Goal: Task Accomplishment & Management: Complete application form

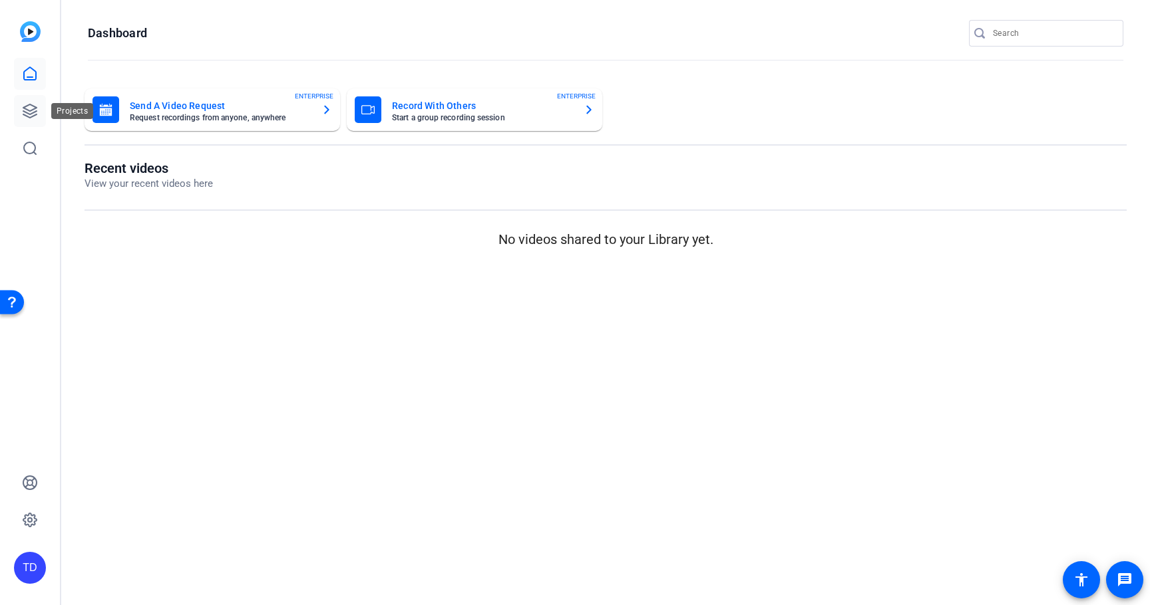
click at [39, 114] on link at bounding box center [30, 111] width 32 height 32
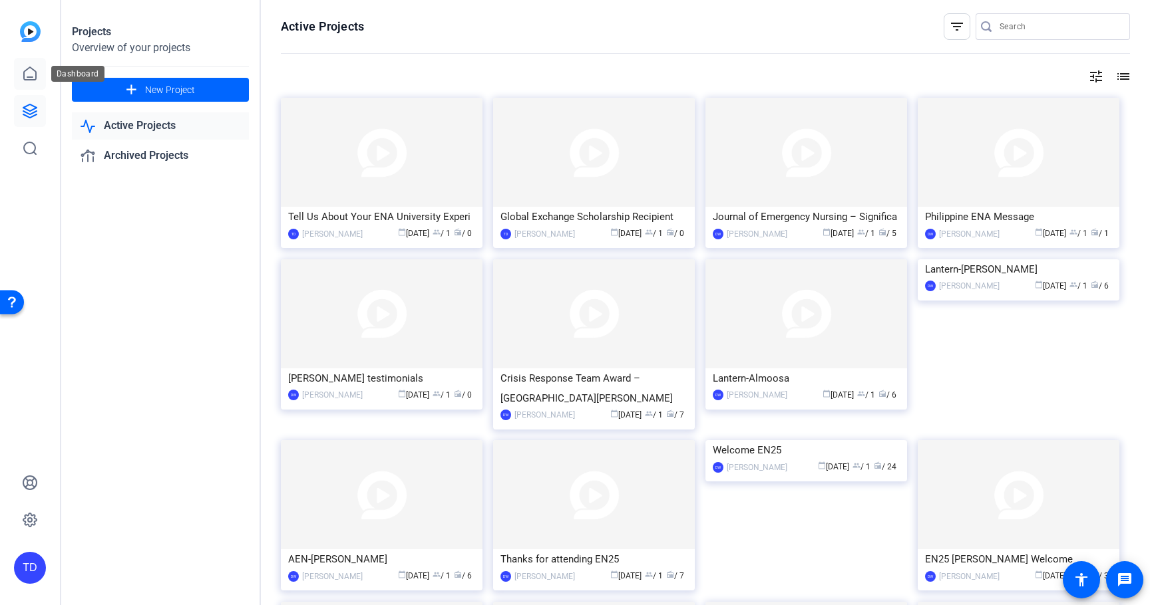
click at [26, 71] on icon at bounding box center [30, 73] width 12 height 13
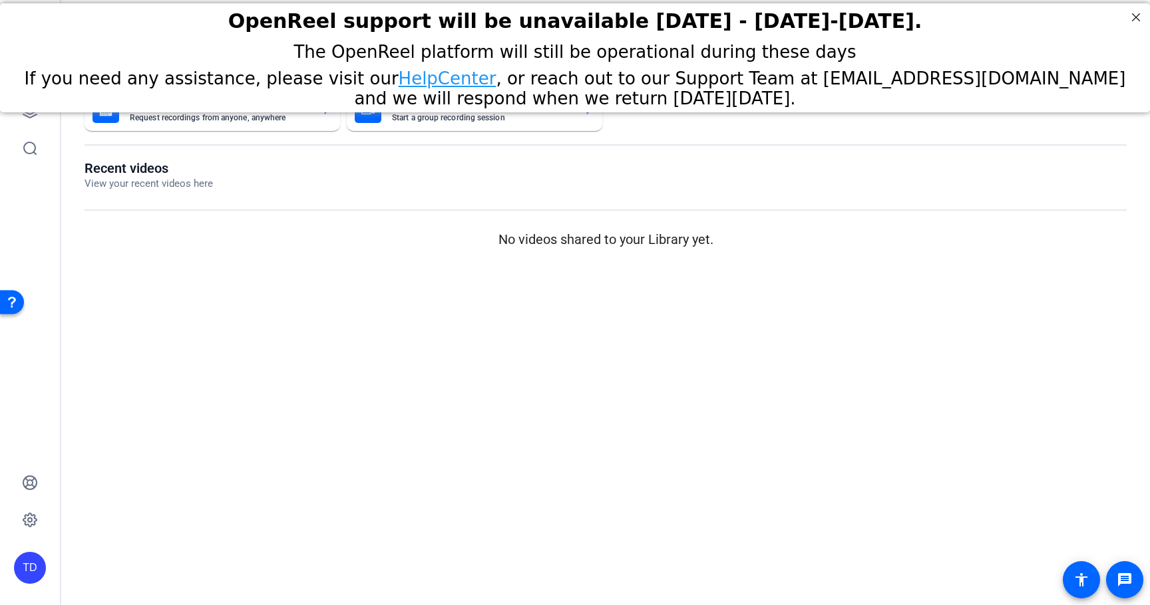
click at [257, 118] on mat-card-subtitle "Request recordings from anyone, anywhere" at bounding box center [220, 118] width 181 height 8
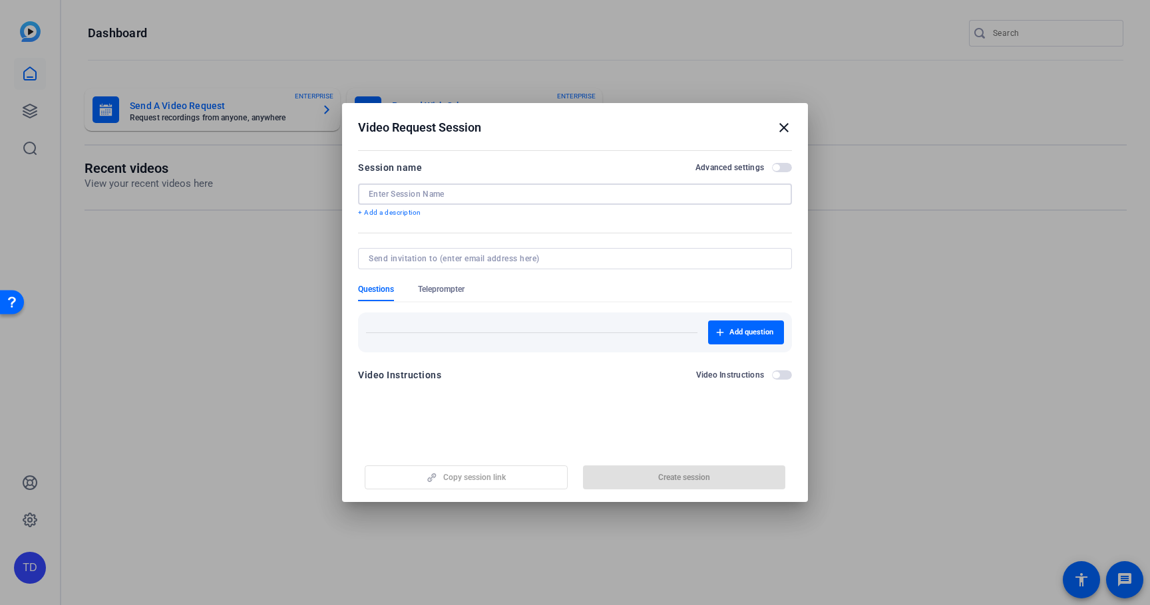
click at [442, 194] on input at bounding box center [575, 194] width 413 height 11
paste input "scholarship and grant award recipients"
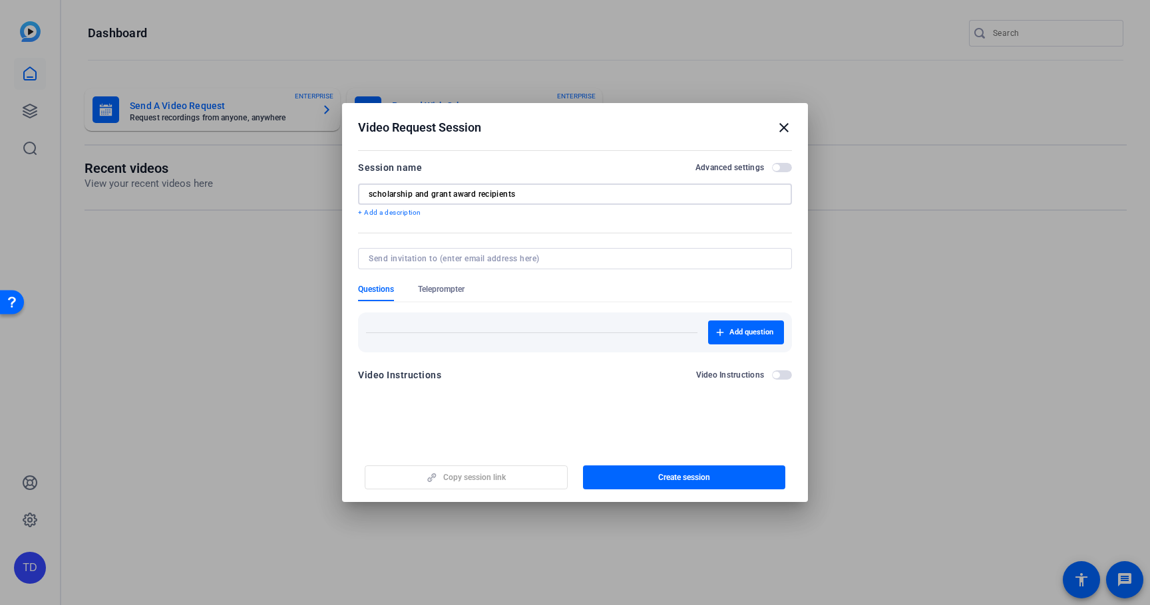
click at [375, 194] on input "scholarship and grant award recipients" at bounding box center [575, 194] width 413 height 11
click at [421, 194] on input "Scholarship and grant award recipients" at bounding box center [575, 194] width 413 height 11
click at [438, 195] on input "Scholarship and grant award recipients" at bounding box center [575, 194] width 413 height 11
click at [462, 194] on input "Scholarship and Grant award recipients" at bounding box center [575, 194] width 413 height 11
click at [504, 194] on input "Scholarship and Grant Award recipients" at bounding box center [575, 194] width 413 height 11
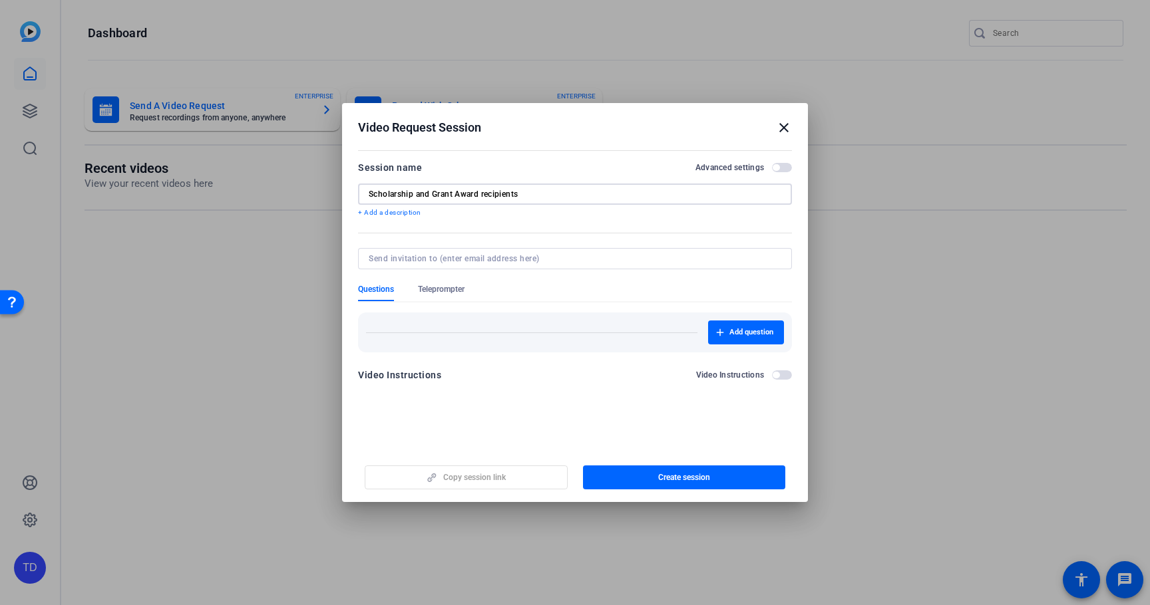
click at [504, 194] on input "Scholarship and Grant Award recipients" at bounding box center [575, 194] width 413 height 11
type input "Scholarship and Grant Award "Thank You""
click at [733, 329] on span "Add question" at bounding box center [751, 332] width 44 height 11
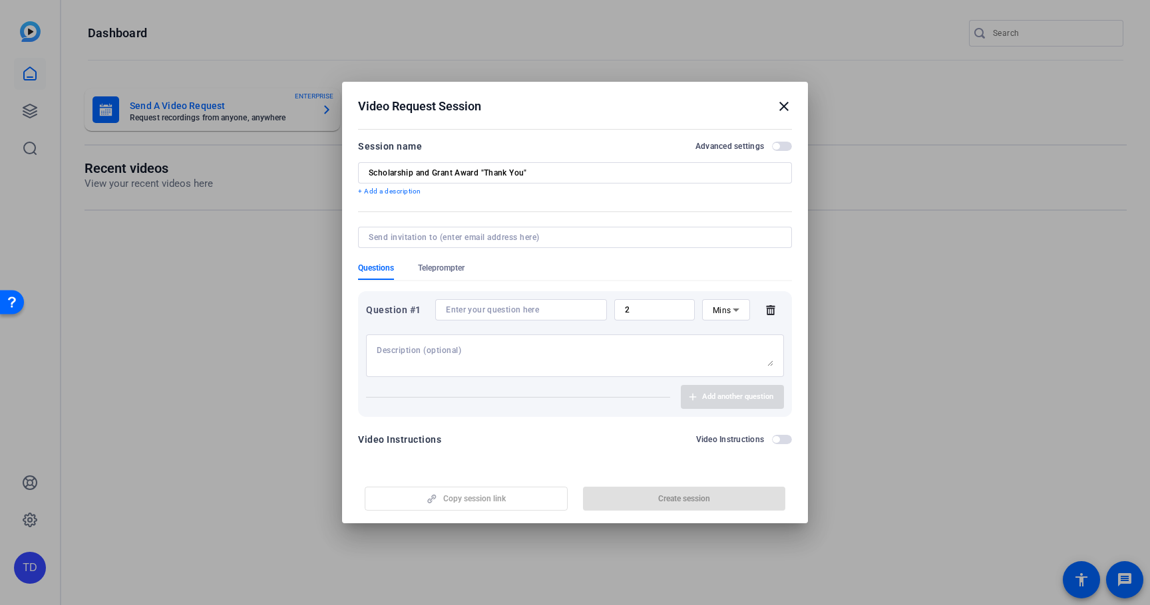
click at [520, 309] on input at bounding box center [521, 310] width 150 height 11
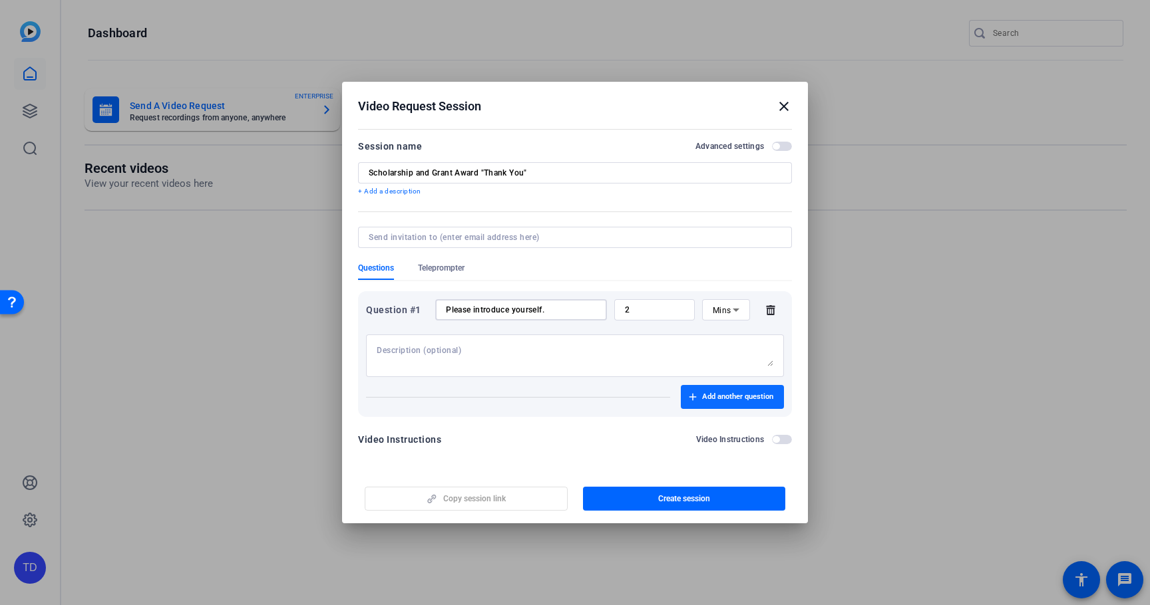
type input "Please introduce yourself."
click at [707, 395] on span "Add another question" at bounding box center [737, 397] width 71 height 11
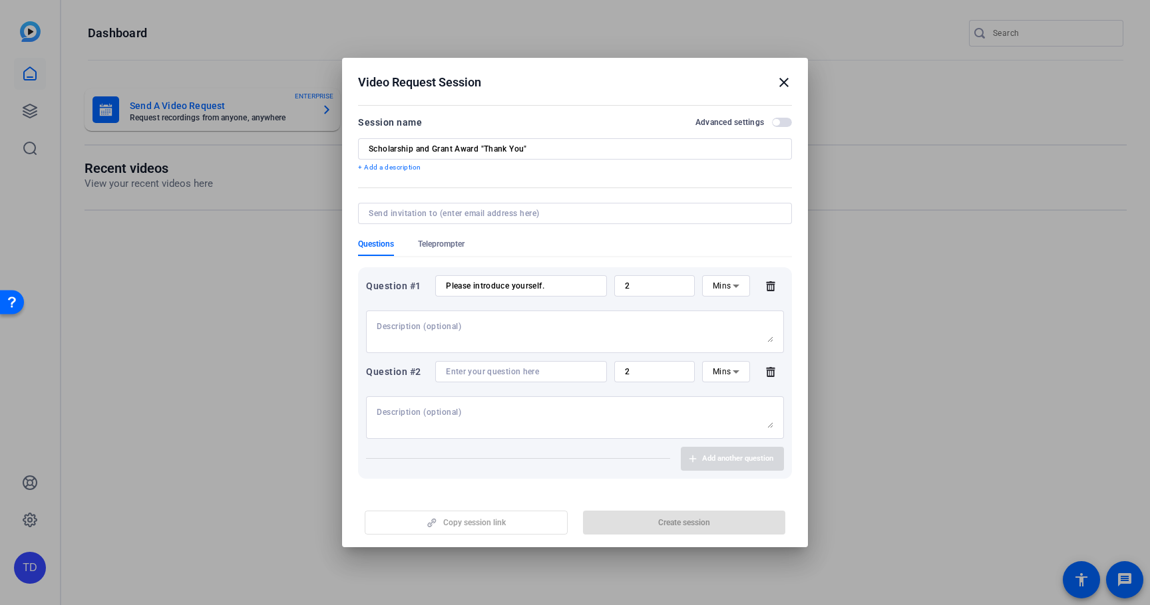
click at [512, 367] on input at bounding box center [521, 372] width 150 height 11
paste input "How did the scholarship/grant impact your education, career, and/or life?"
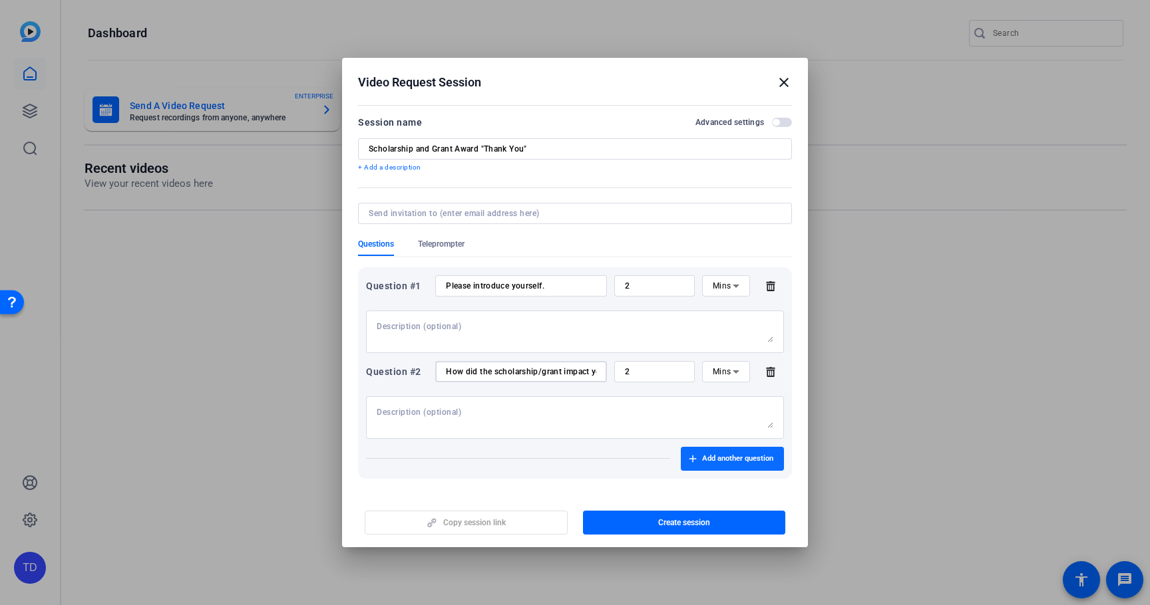
type input "How did the scholarship/grant impact your education, career, and/or life?"
click at [735, 459] on span "Add another question" at bounding box center [737, 459] width 71 height 11
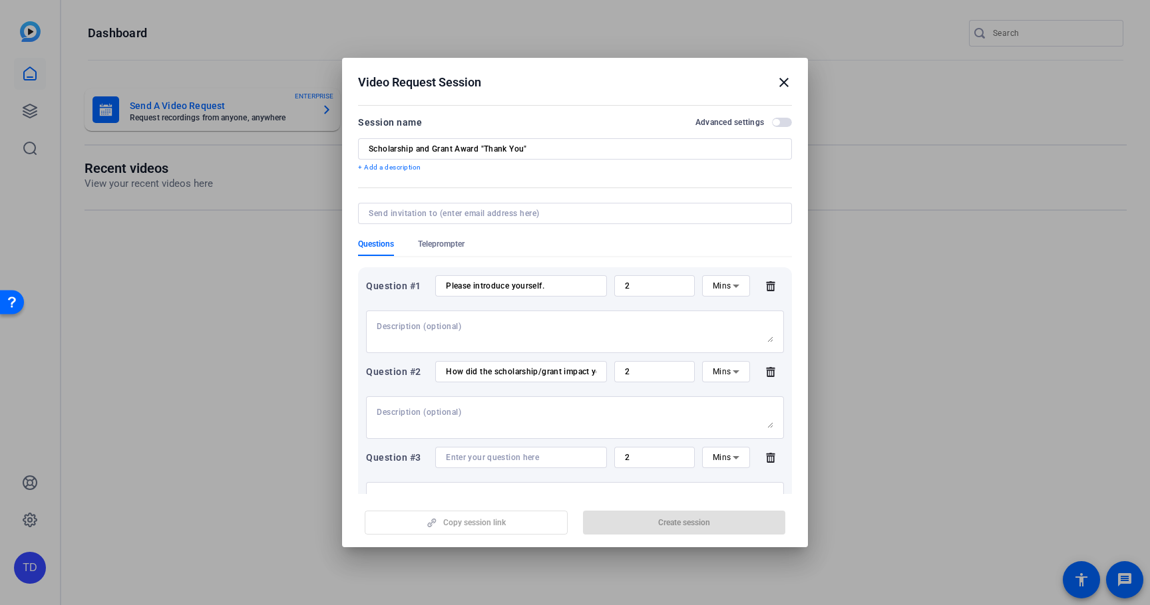
click at [523, 458] on input at bounding box center [521, 457] width 150 height 11
paste input "Please provide a sincere thank you to donors who helped support your advancemen…"
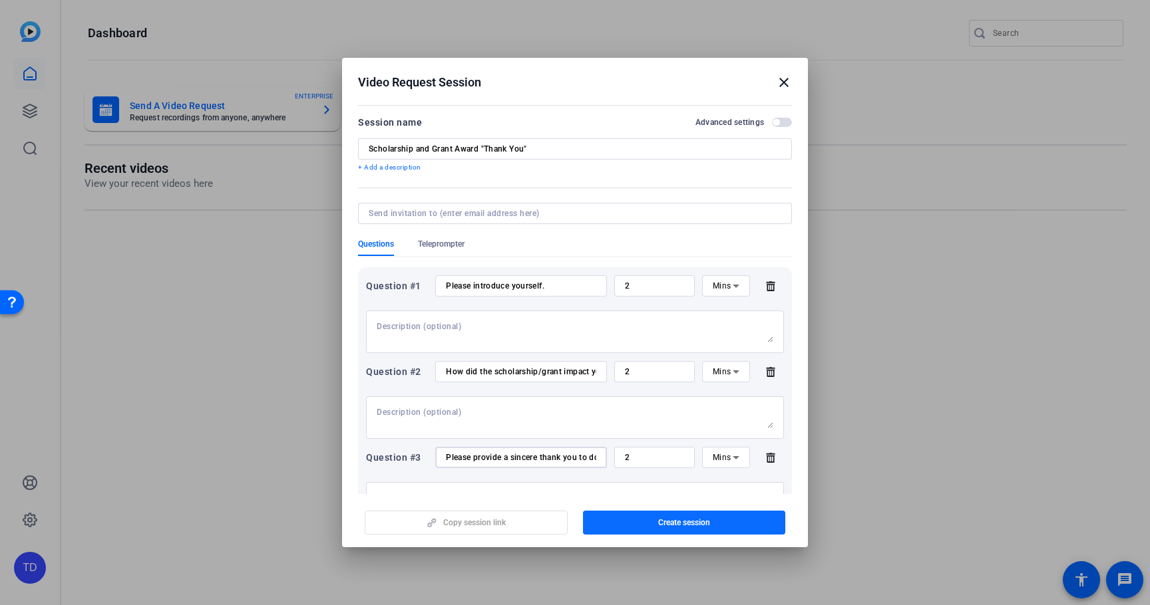
type input "Please provide a sincere thank you to donors who helped support your advancemen…"
click at [662, 522] on span "Create session" at bounding box center [684, 523] width 52 height 11
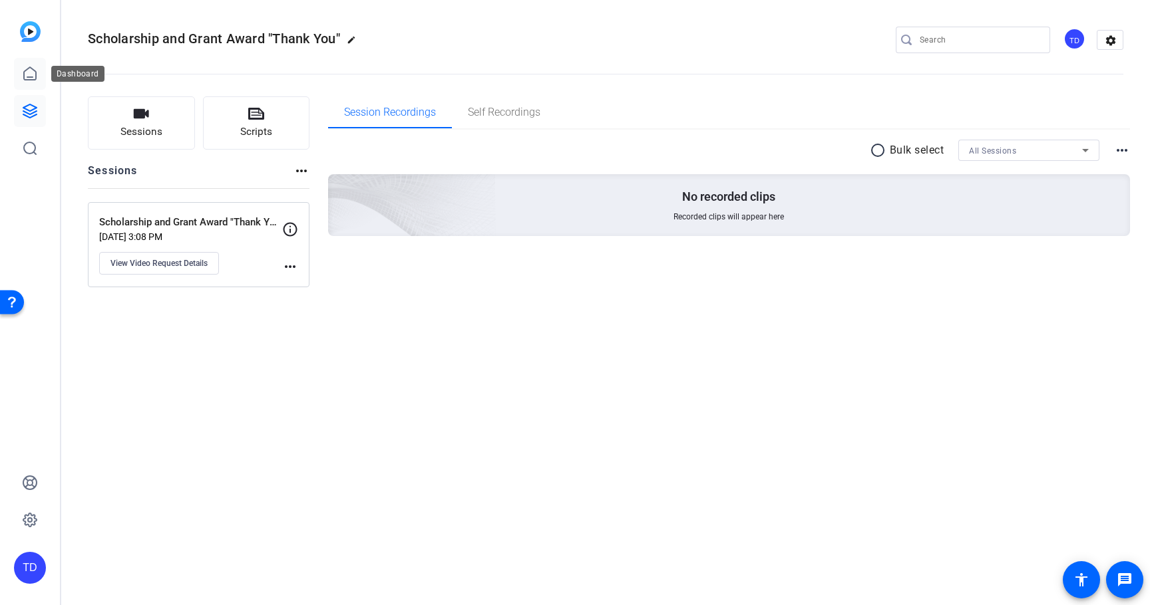
click at [36, 77] on icon at bounding box center [30, 73] width 12 height 13
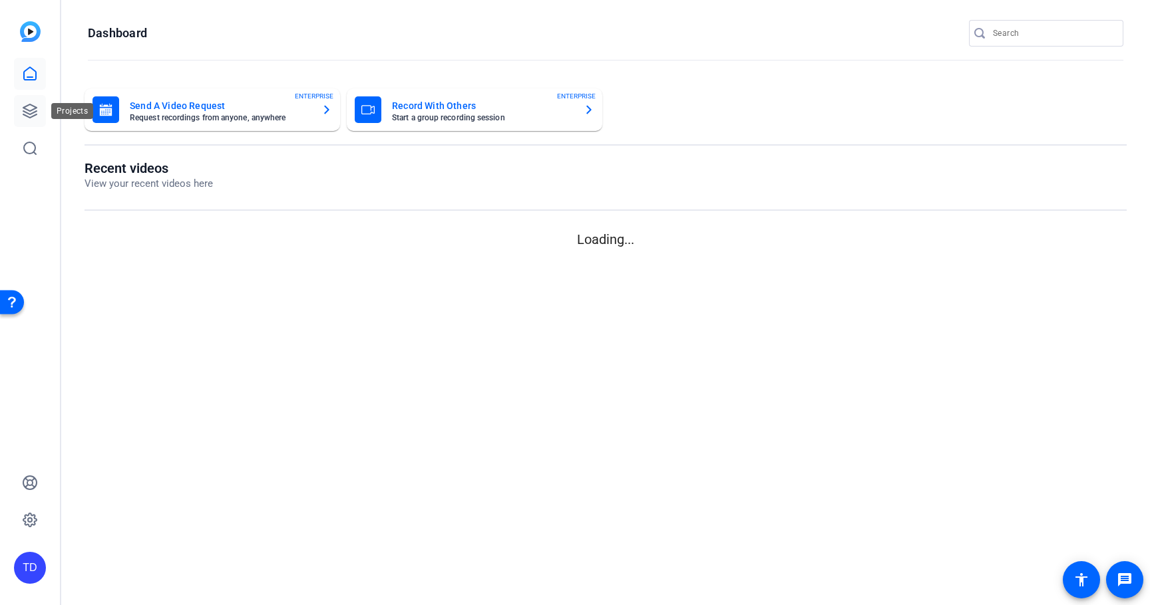
click at [34, 111] on icon at bounding box center [30, 111] width 16 height 16
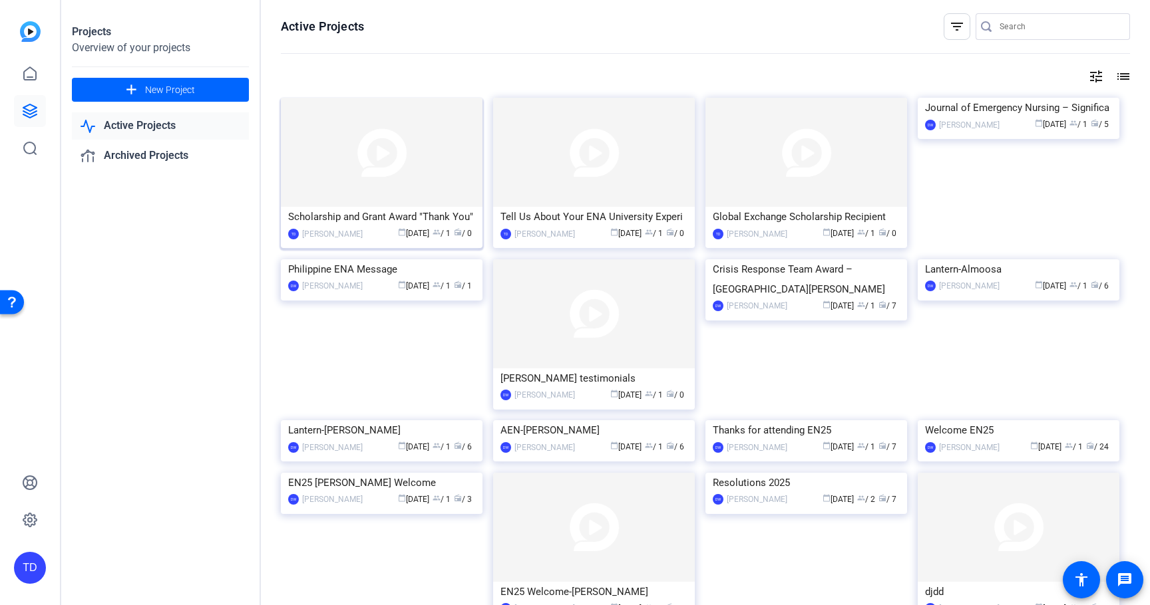
click at [411, 190] on img at bounding box center [382, 152] width 202 height 109
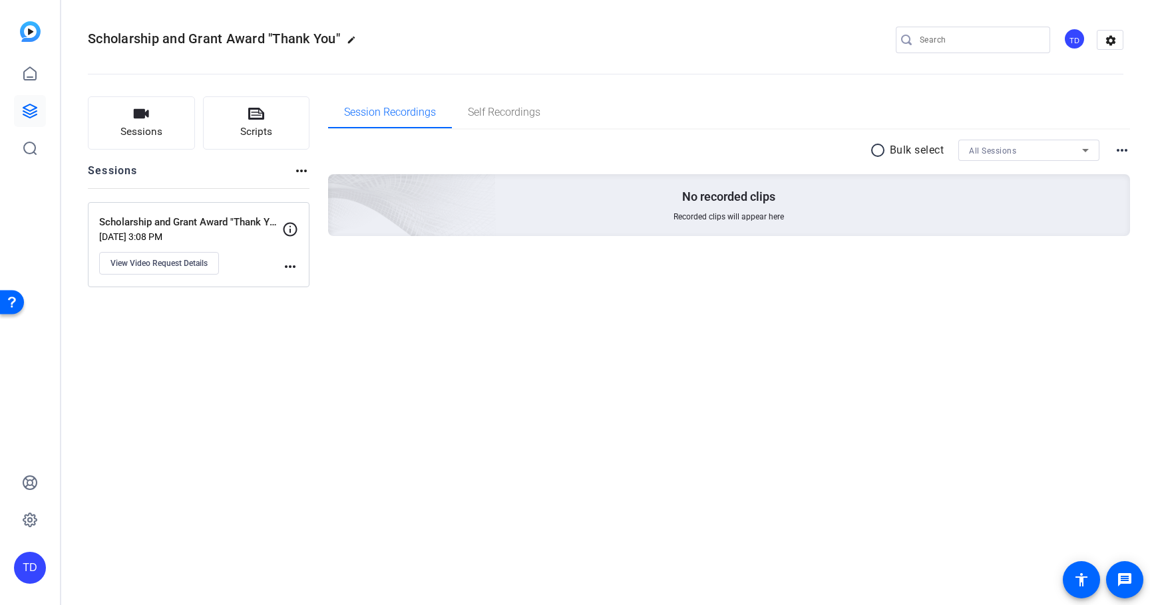
click at [294, 268] on mat-icon "more_horiz" at bounding box center [290, 267] width 16 height 16
click at [200, 260] on div at bounding box center [575, 302] width 1150 height 605
click at [200, 260] on span "View Video Request Details" at bounding box center [158, 263] width 97 height 11
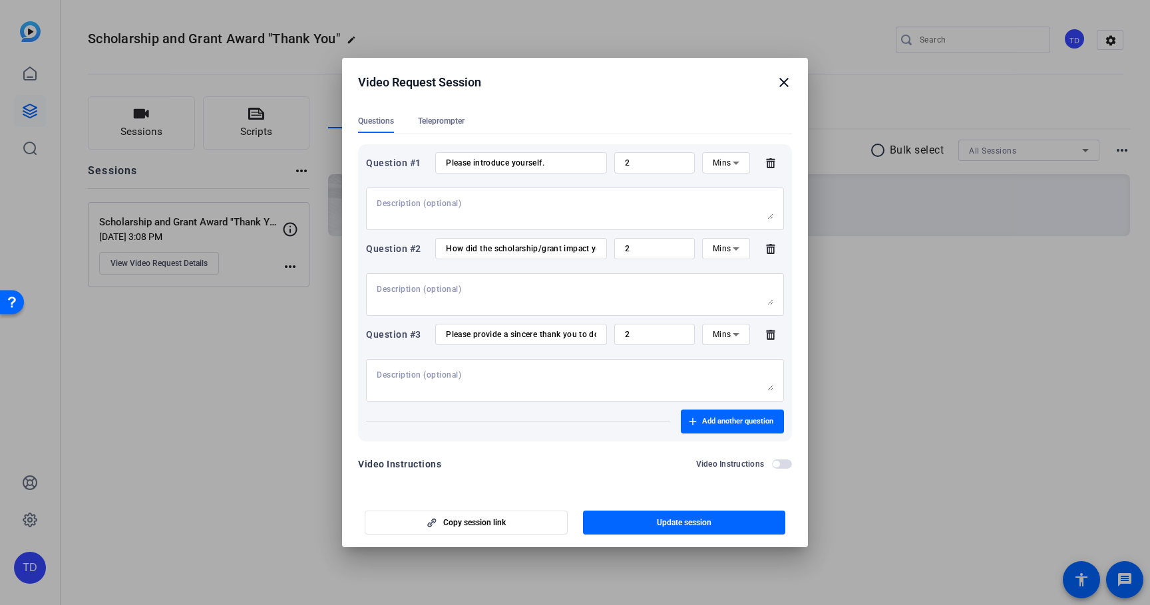
scroll to position [123, 0]
click at [477, 522] on span "Copy session link" at bounding box center [474, 523] width 63 height 11
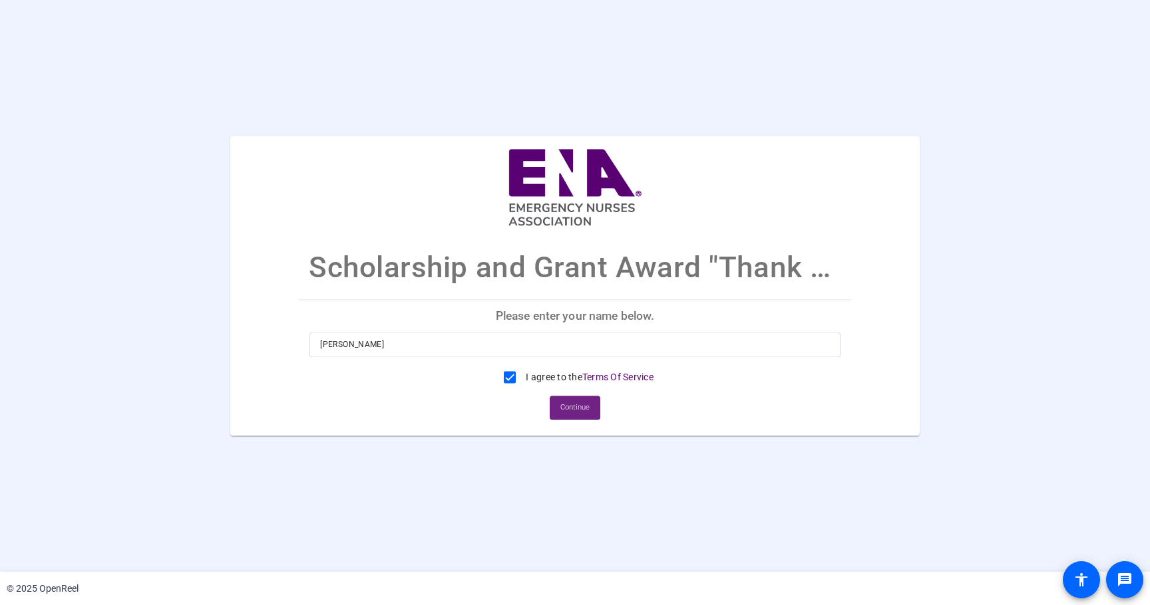
click at [572, 410] on span "Continue" at bounding box center [574, 409] width 29 height 20
